Goal: Navigation & Orientation: Find specific page/section

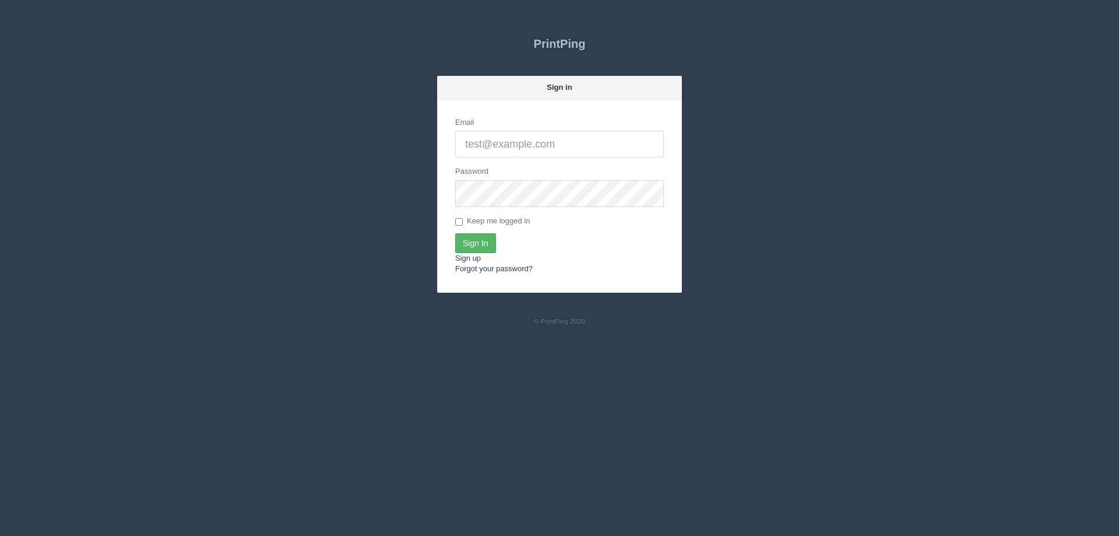
type input "[EMAIL_ADDRESS][DOMAIN_NAME]"
click at [479, 245] on input "Sign In" at bounding box center [475, 243] width 41 height 20
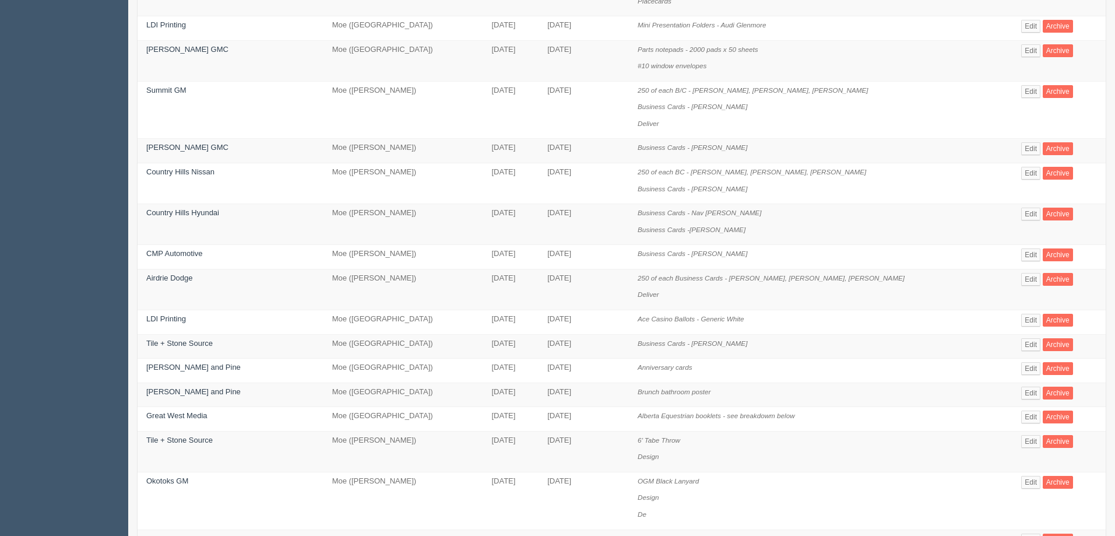
scroll to position [441, 0]
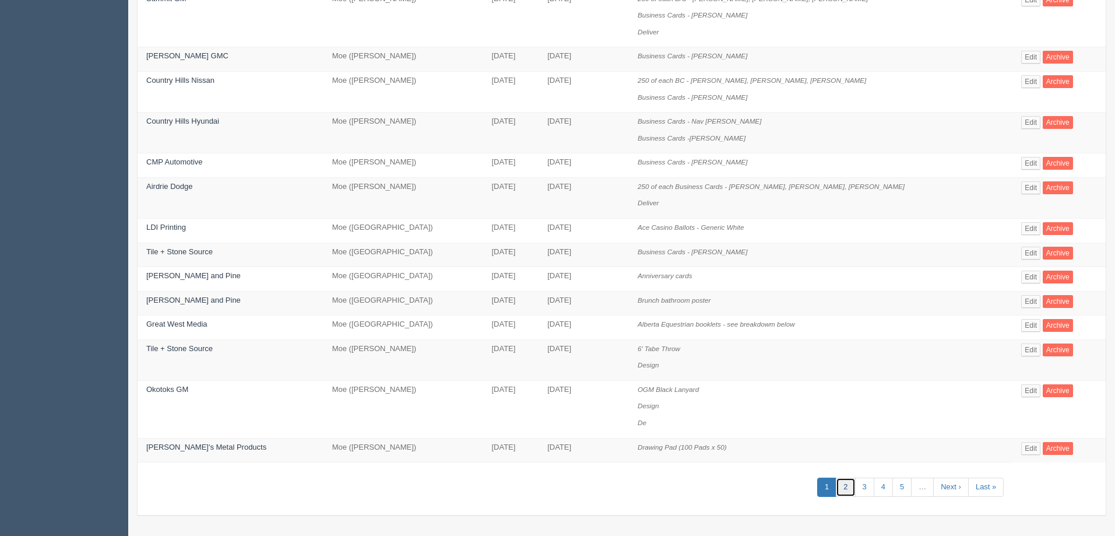
click at [838, 488] on link "2" at bounding box center [845, 486] width 19 height 19
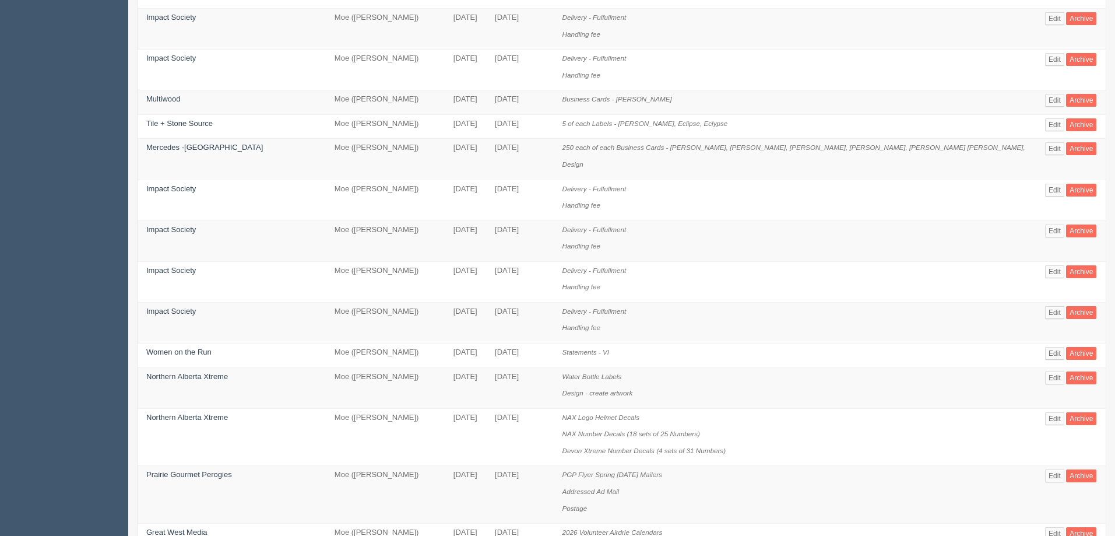
scroll to position [674, 0]
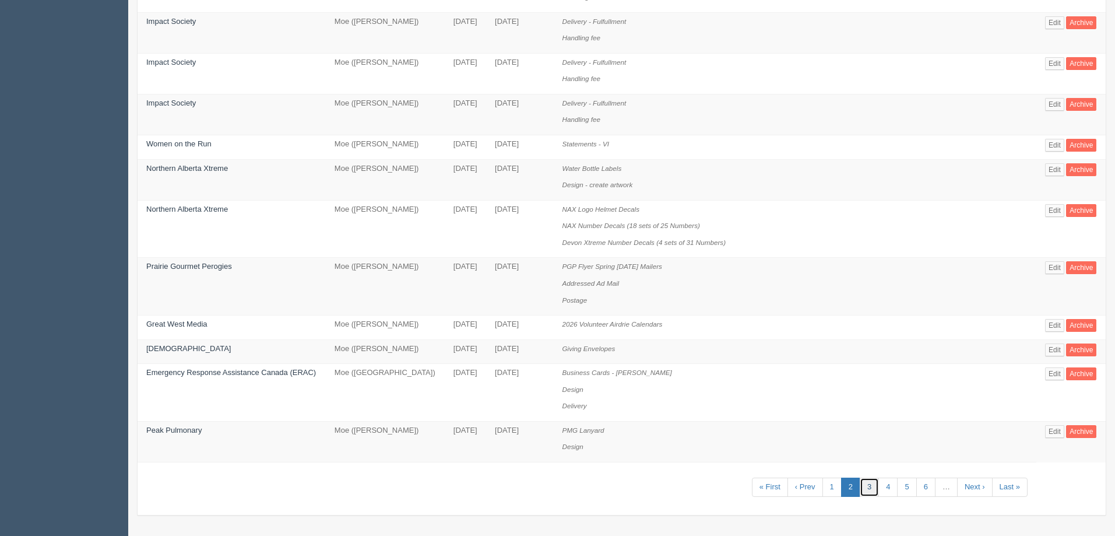
click at [862, 488] on link "3" at bounding box center [869, 486] width 19 height 19
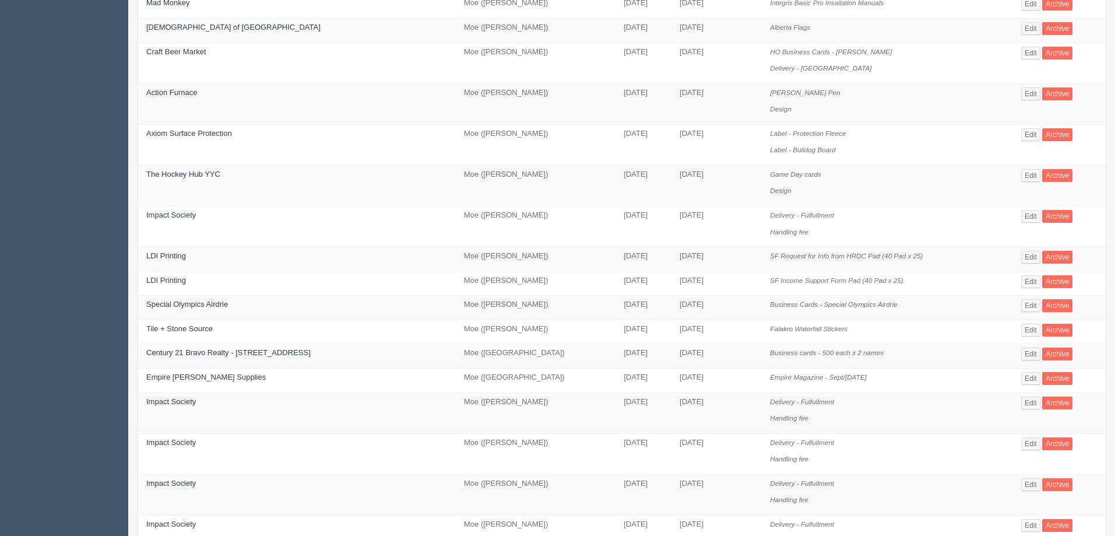
scroll to position [466, 0]
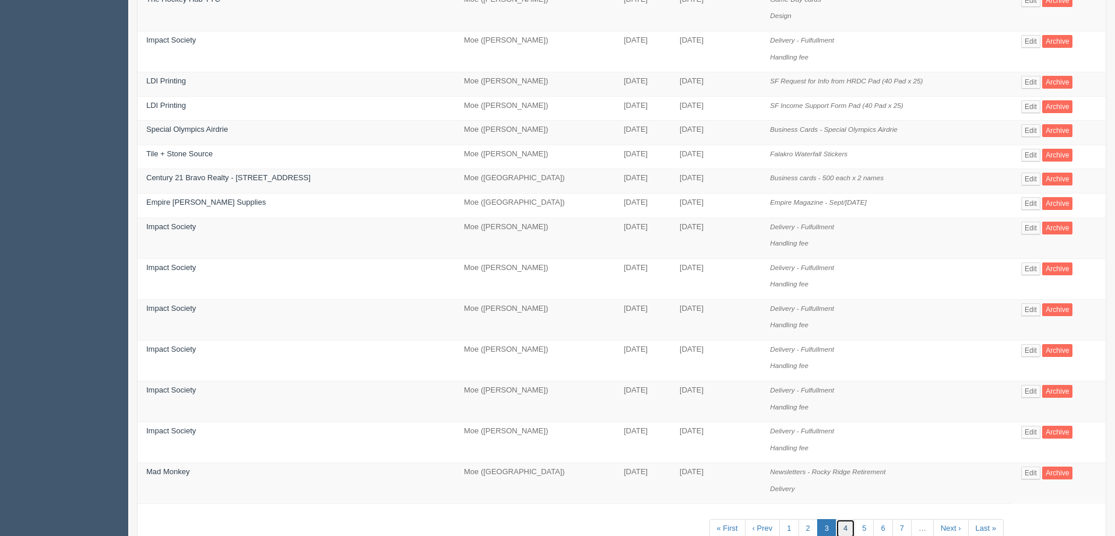
click at [837, 530] on link "4" at bounding box center [845, 528] width 19 height 19
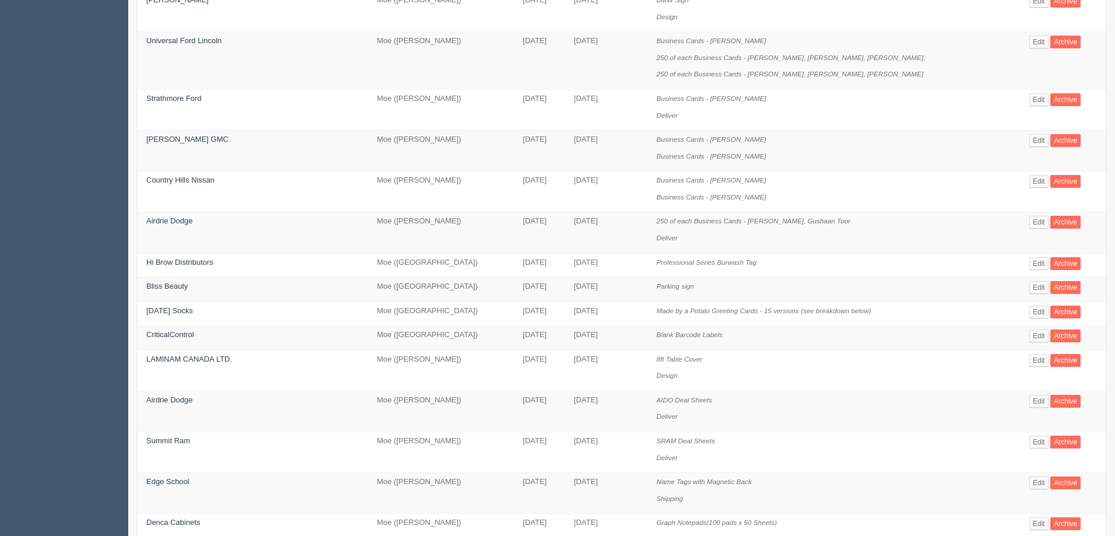
scroll to position [525, 0]
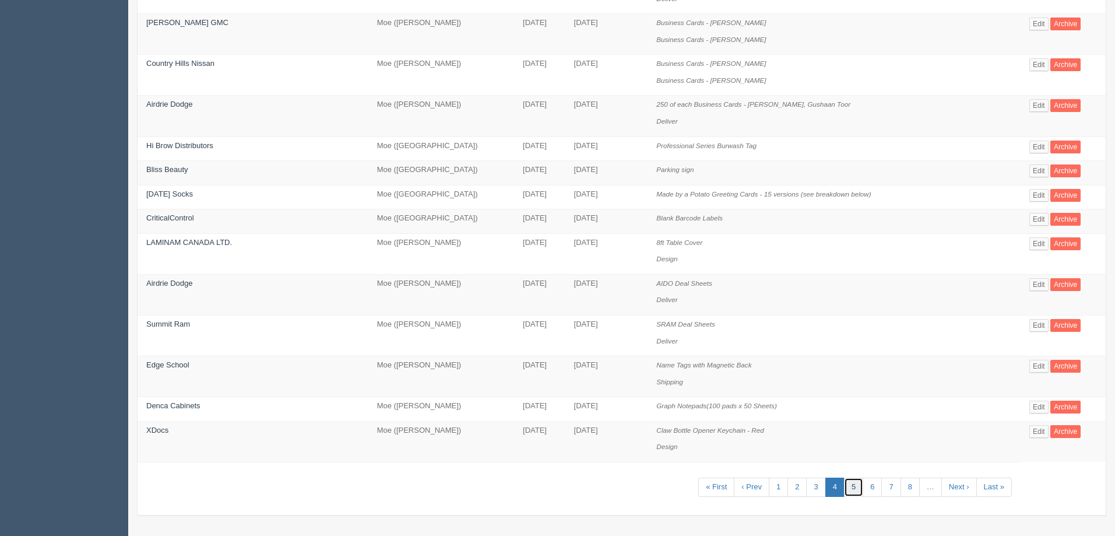
click at [844, 486] on link "5" at bounding box center [853, 486] width 19 height 19
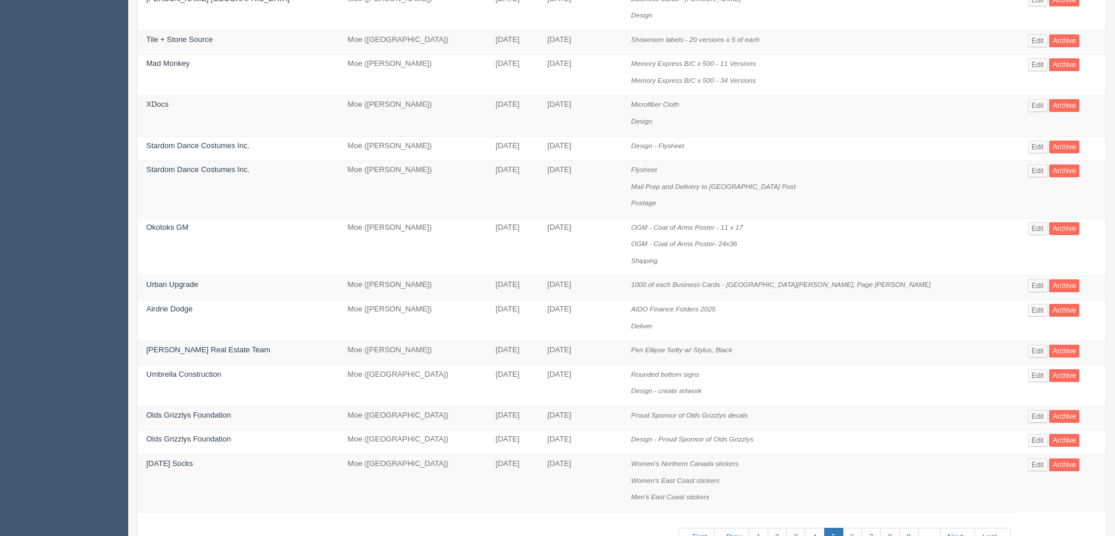
scroll to position [575, 0]
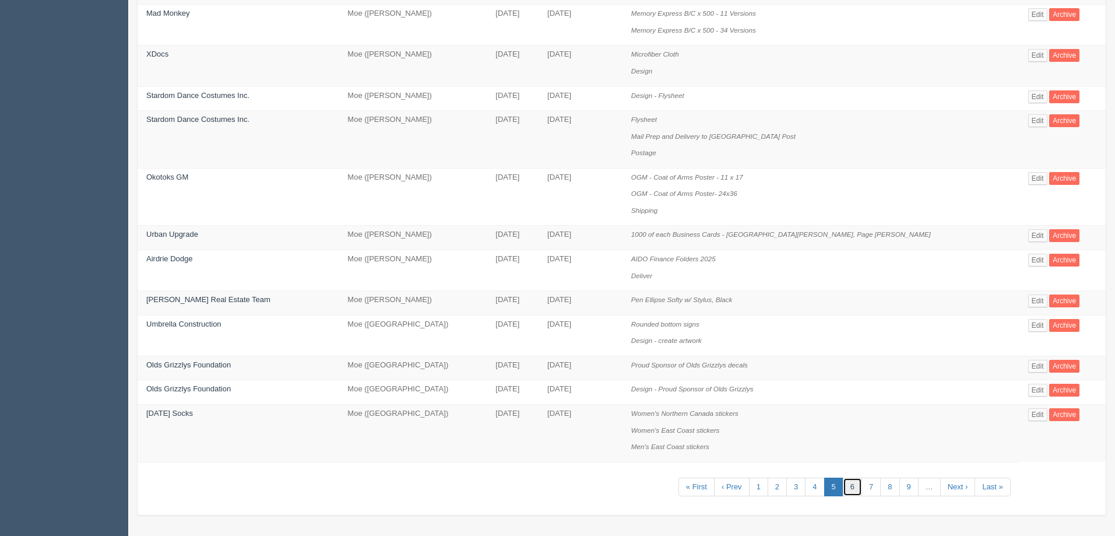
click at [843, 484] on link "6" at bounding box center [852, 486] width 19 height 19
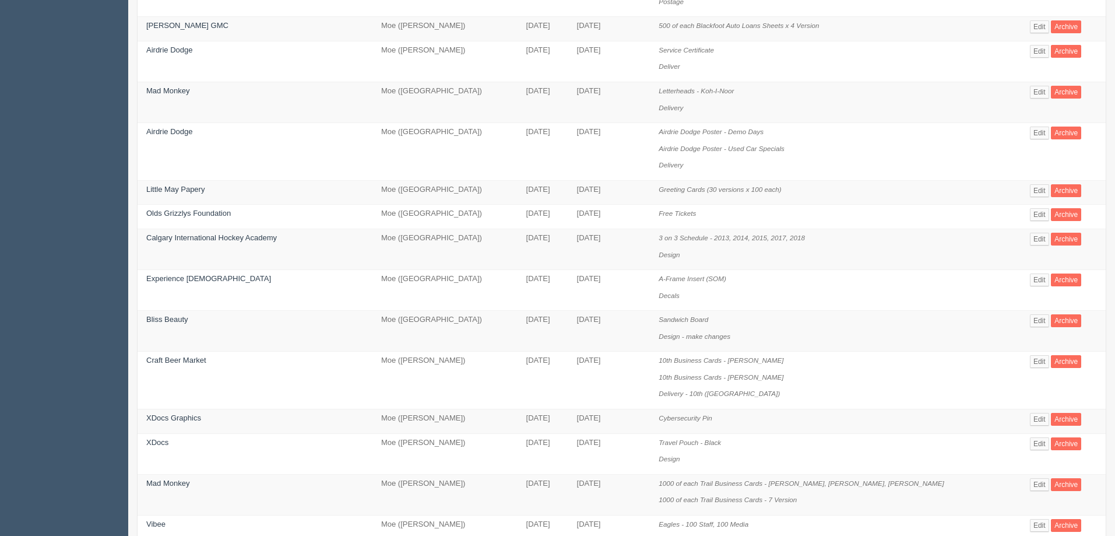
scroll to position [641, 0]
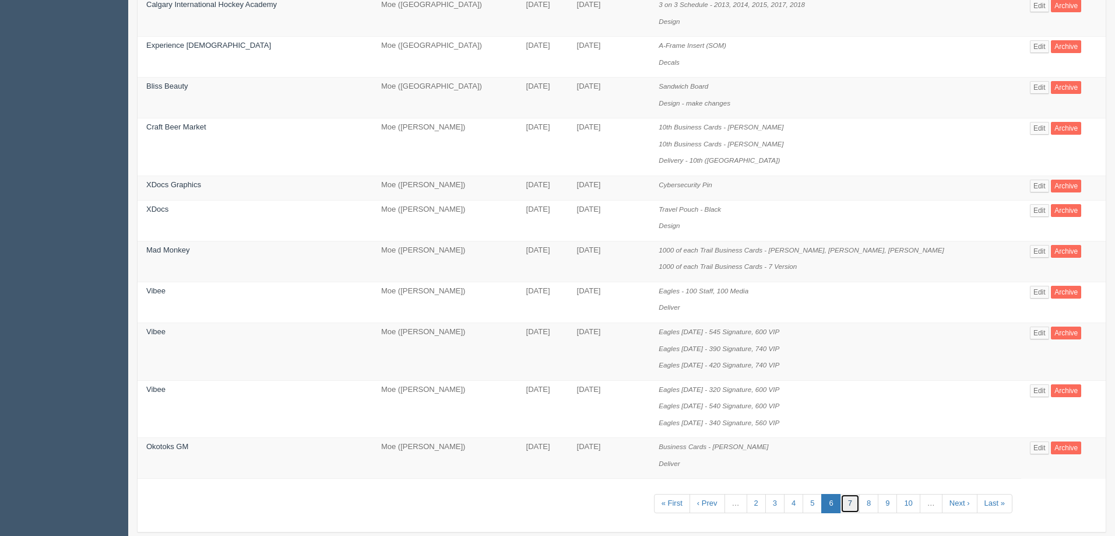
click at [841, 500] on link "7" at bounding box center [850, 503] width 19 height 19
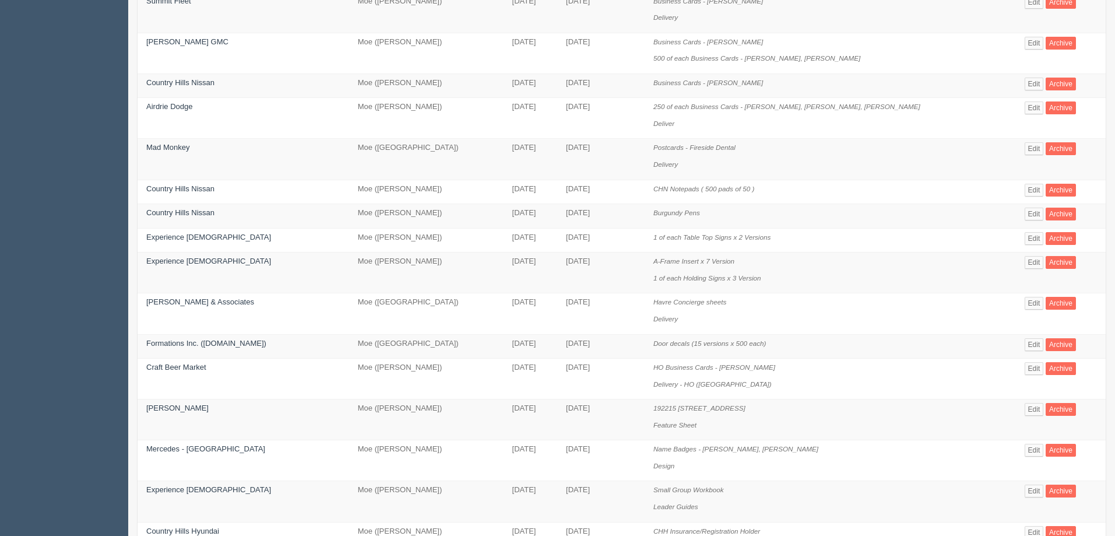
scroll to position [491, 0]
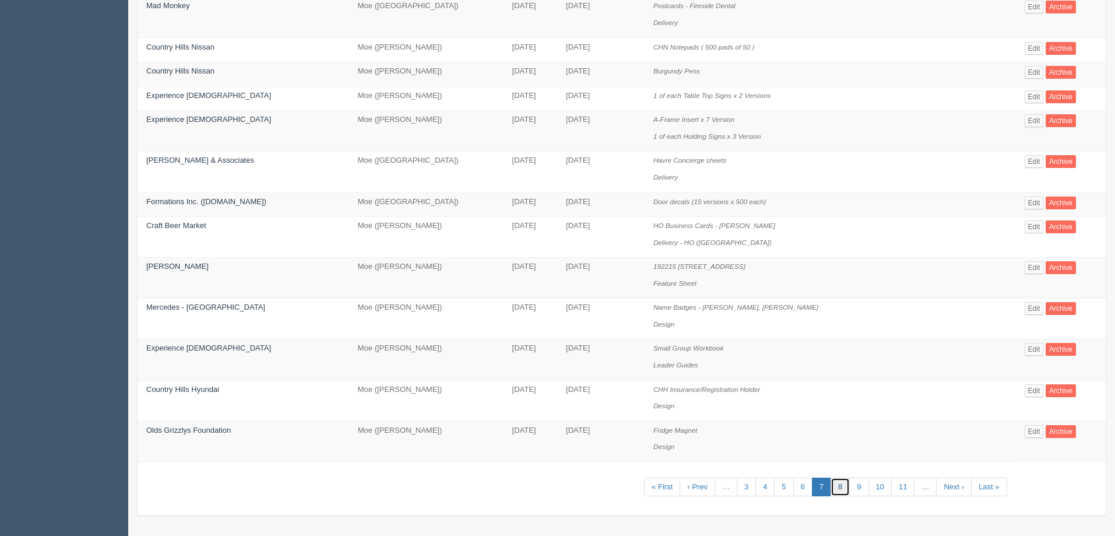
click at [831, 491] on link "8" at bounding box center [840, 486] width 19 height 19
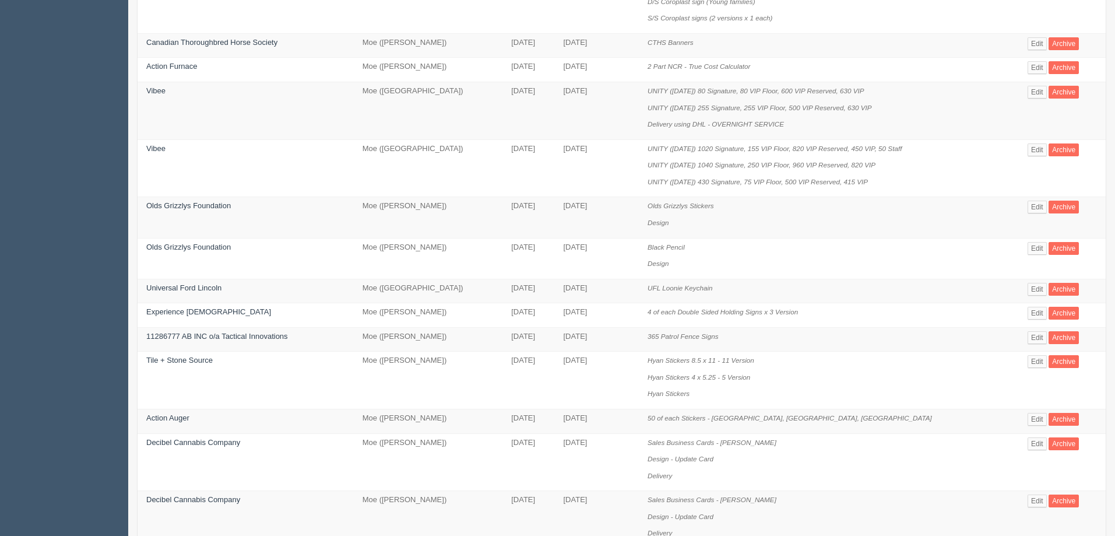
scroll to position [608, 0]
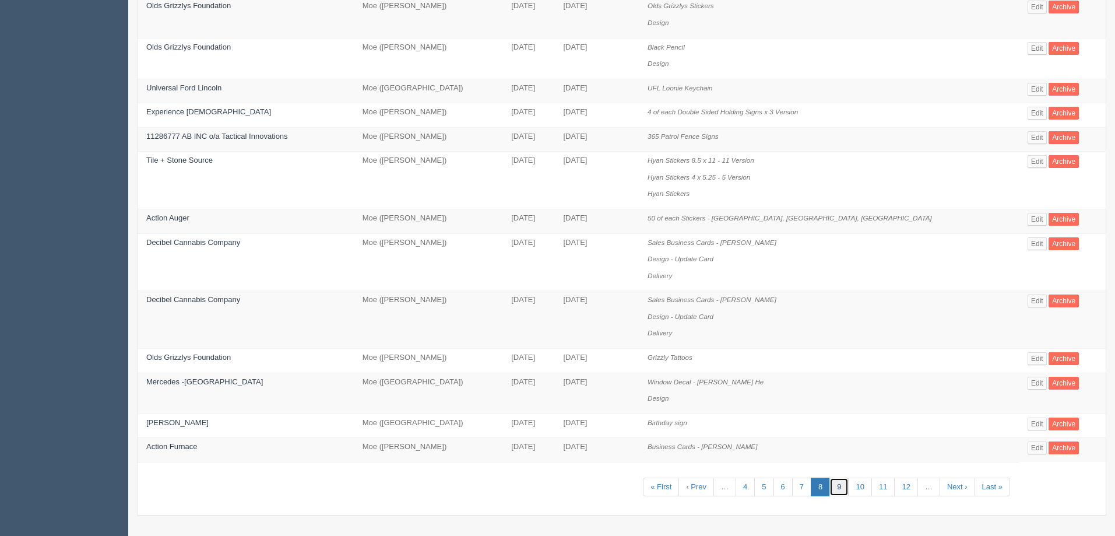
click at [833, 485] on link "9" at bounding box center [838, 486] width 19 height 19
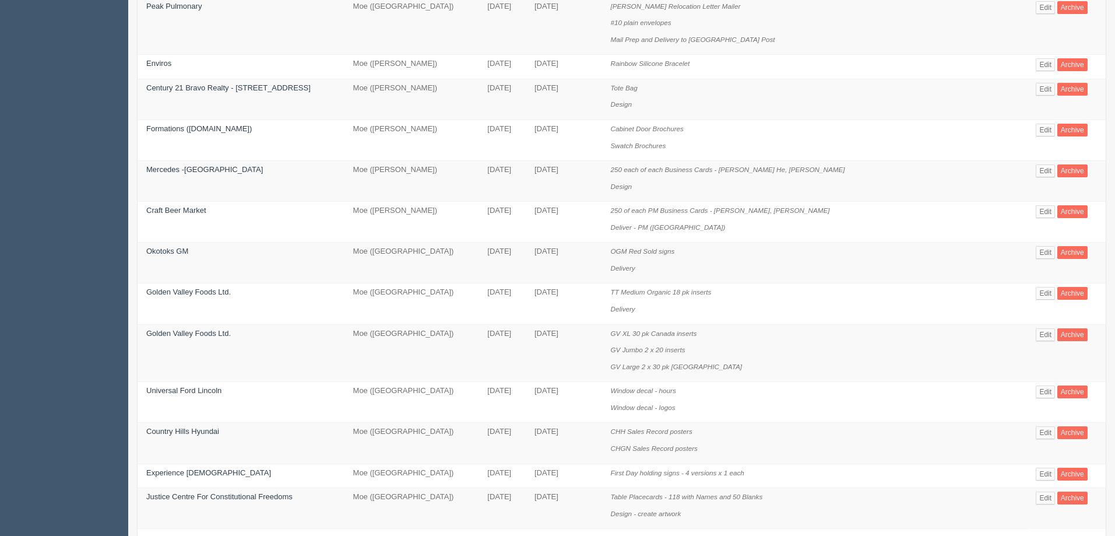
scroll to position [591, 0]
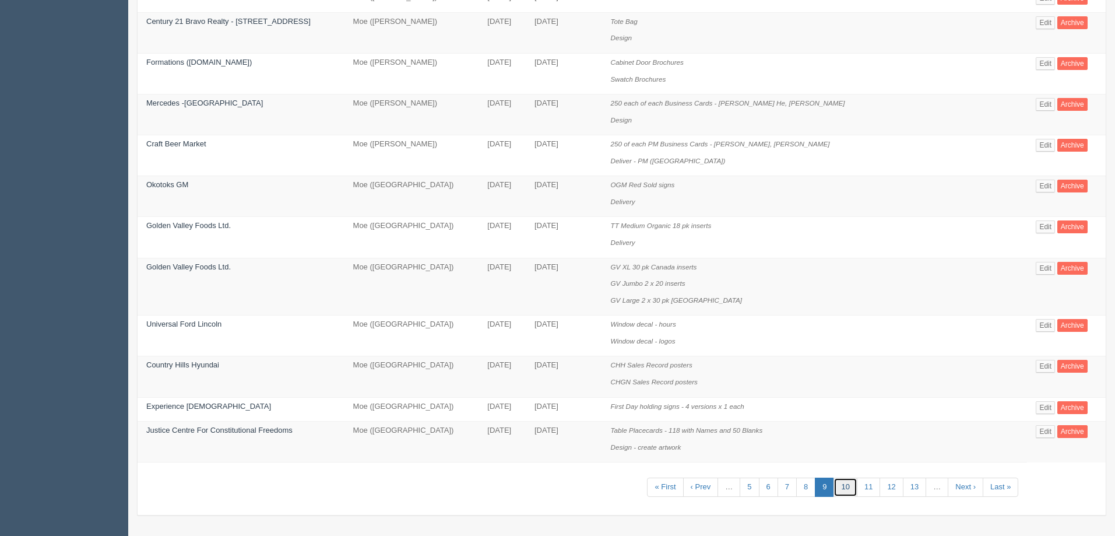
click at [834, 487] on link "10" at bounding box center [845, 486] width 23 height 19
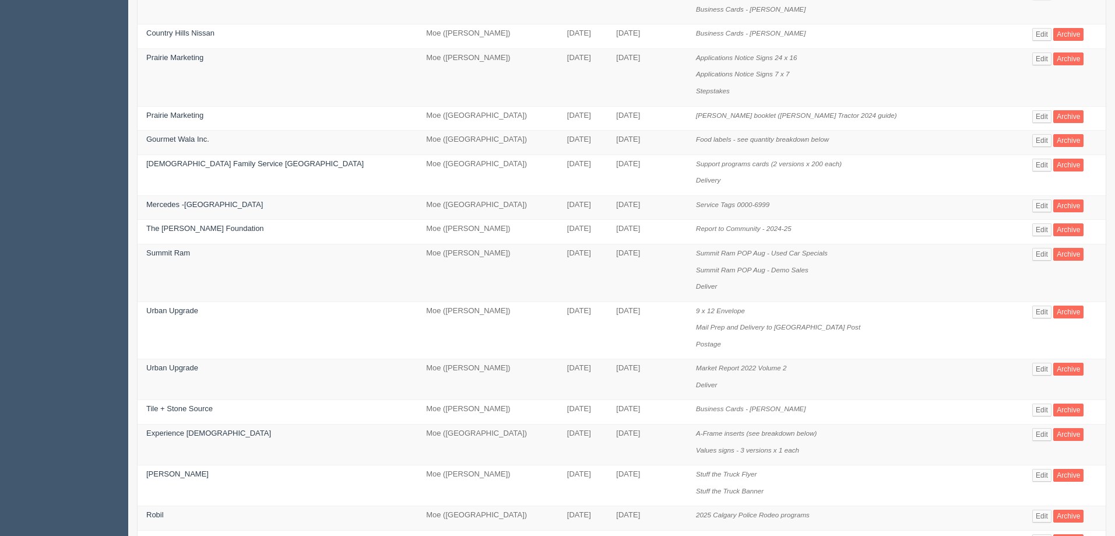
scroll to position [542, 0]
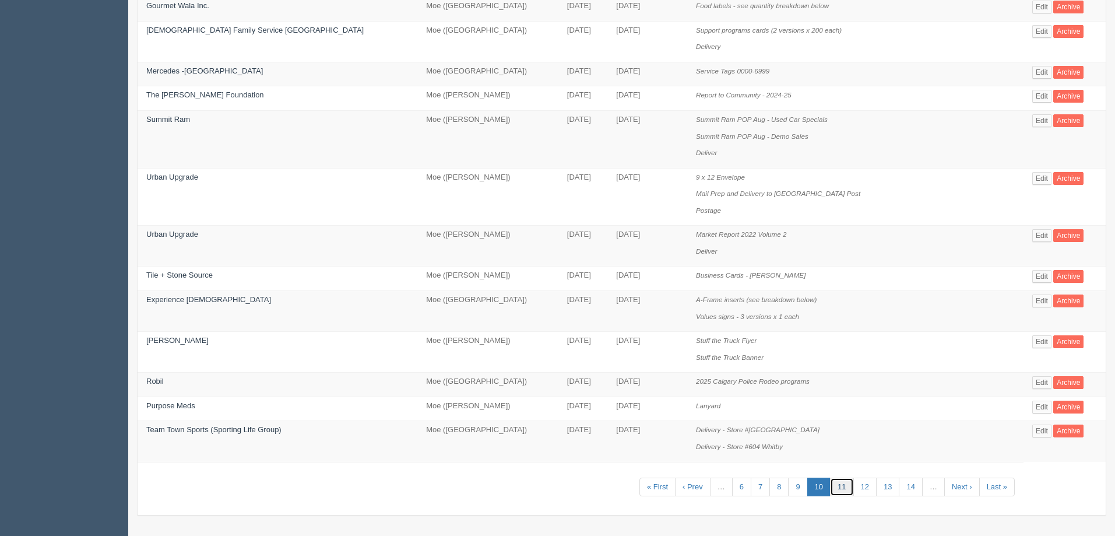
click at [830, 493] on link "11" at bounding box center [841, 486] width 23 height 19
